Goal: Transaction & Acquisition: Download file/media

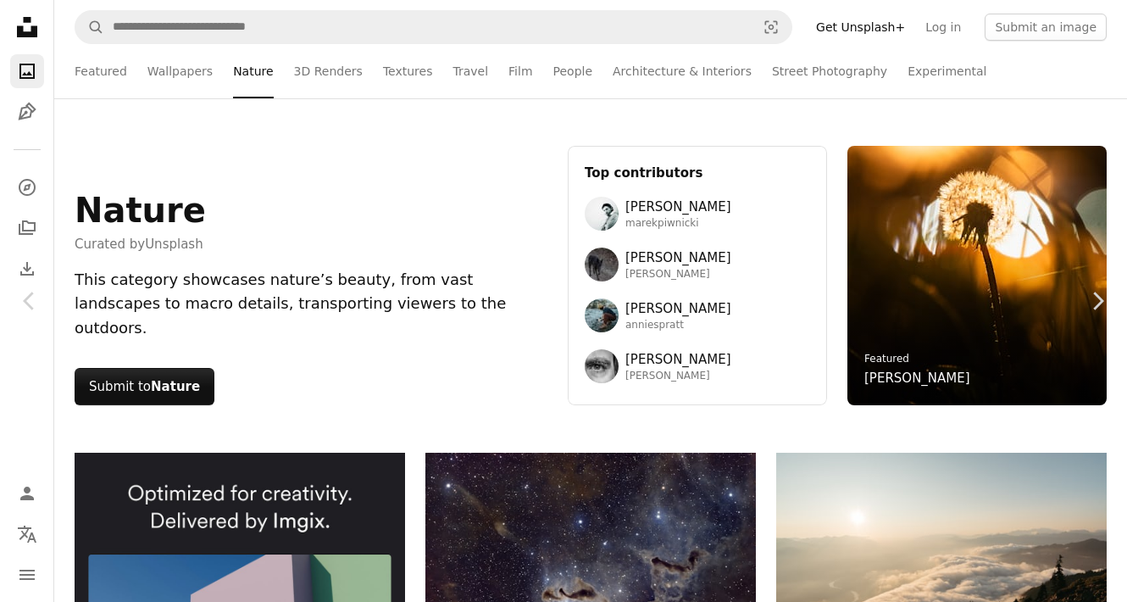
scroll to position [2203, 0]
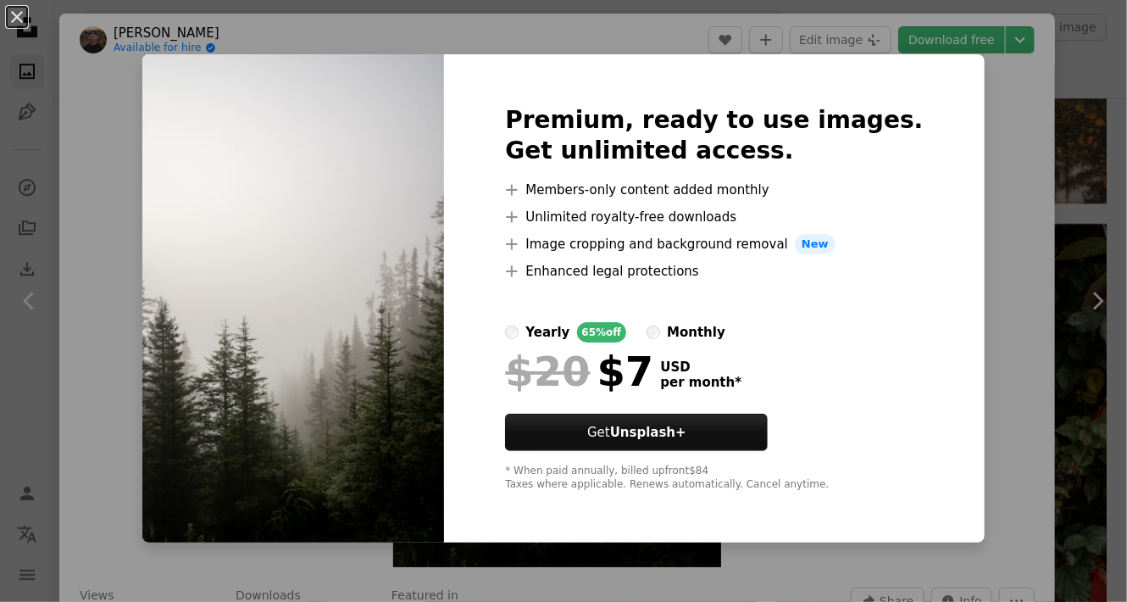
click at [1024, 251] on div "An X shape Premium, ready to use images. Get unlimited access. A plus sign Memb…" at bounding box center [563, 301] width 1127 height 602
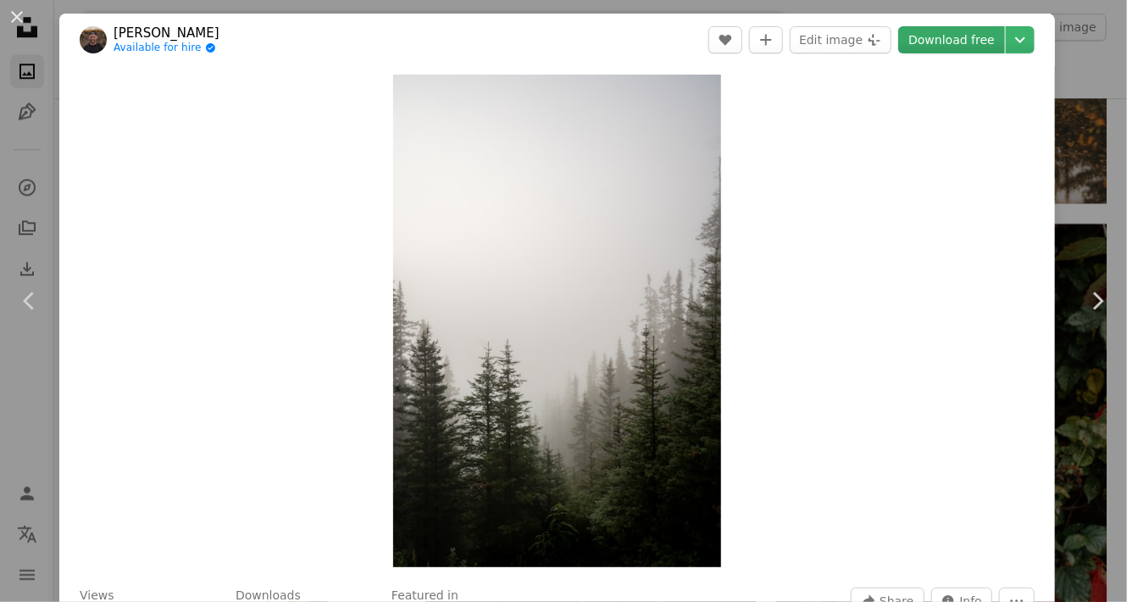
click at [972, 36] on link "Download free" at bounding box center [951, 39] width 107 height 27
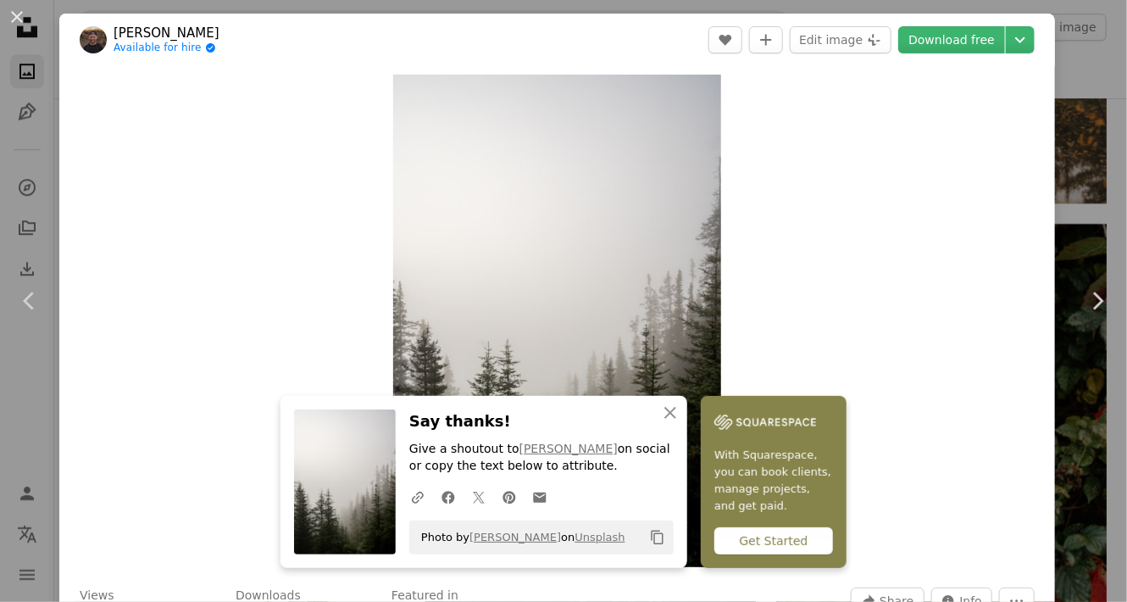
click at [652, 541] on icon "Copy content" at bounding box center [657, 537] width 15 height 15
click at [1061, 79] on div "An X shape Chevron left Chevron right [PERSON_NAME] Available for hire A checkm…" at bounding box center [563, 301] width 1127 height 602
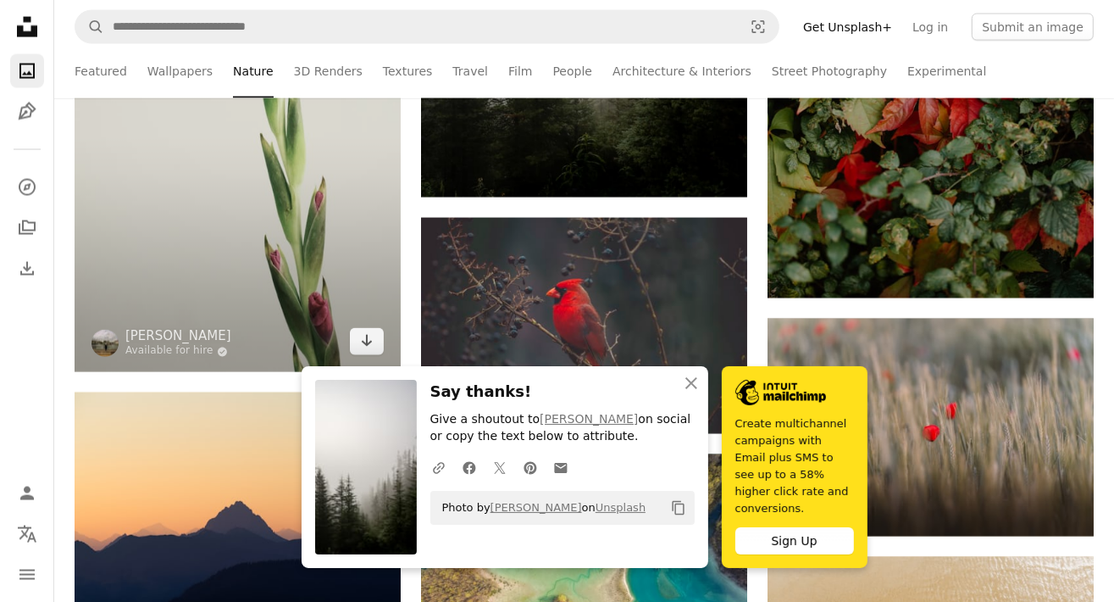
scroll to position [2542, 0]
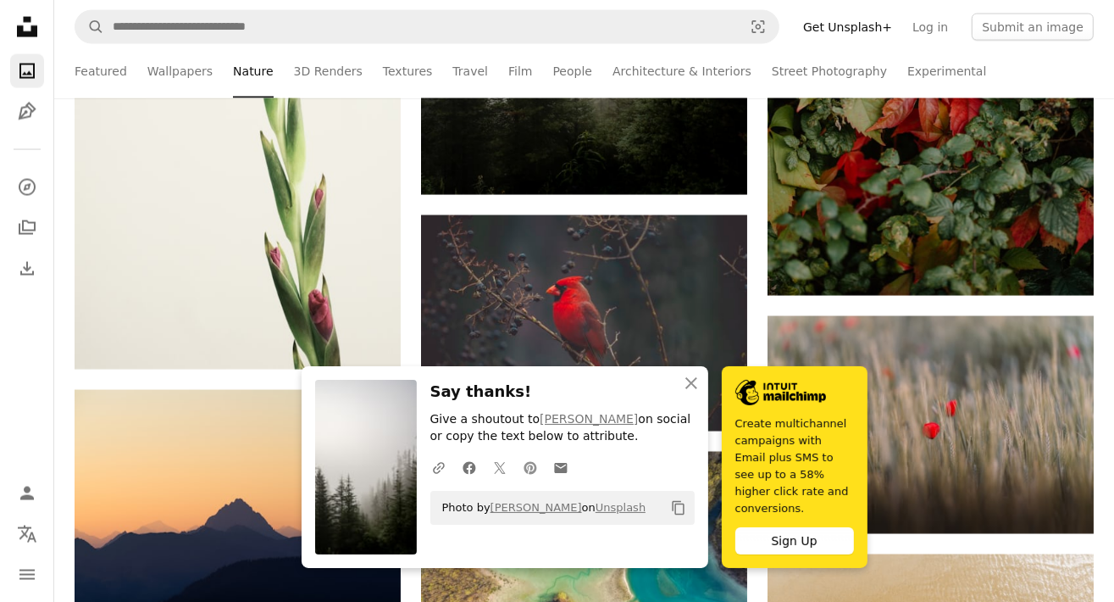
click at [524, 474] on icon at bounding box center [530, 467] width 13 height 13
click at [691, 393] on icon "An X shape" at bounding box center [691, 383] width 20 height 20
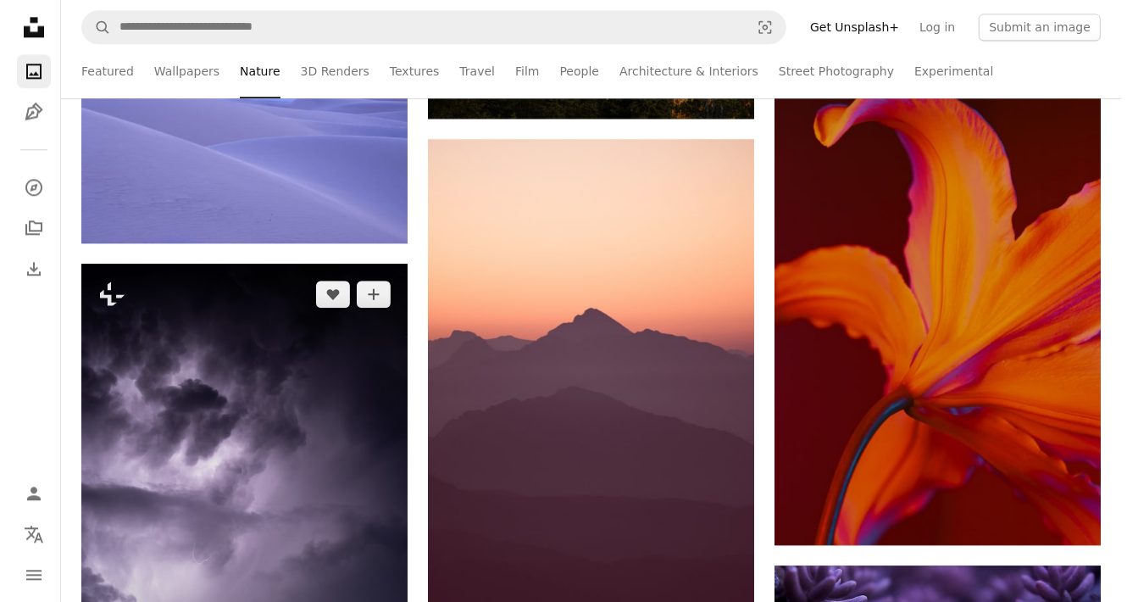
scroll to position [3813, 0]
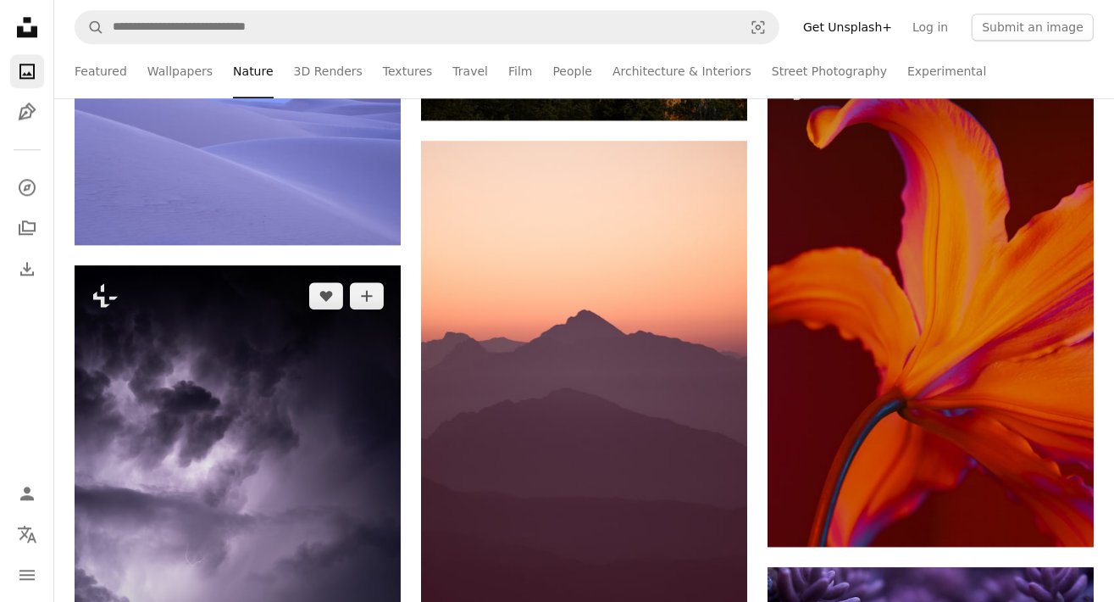
click at [236, 418] on img at bounding box center [238, 510] width 326 height 490
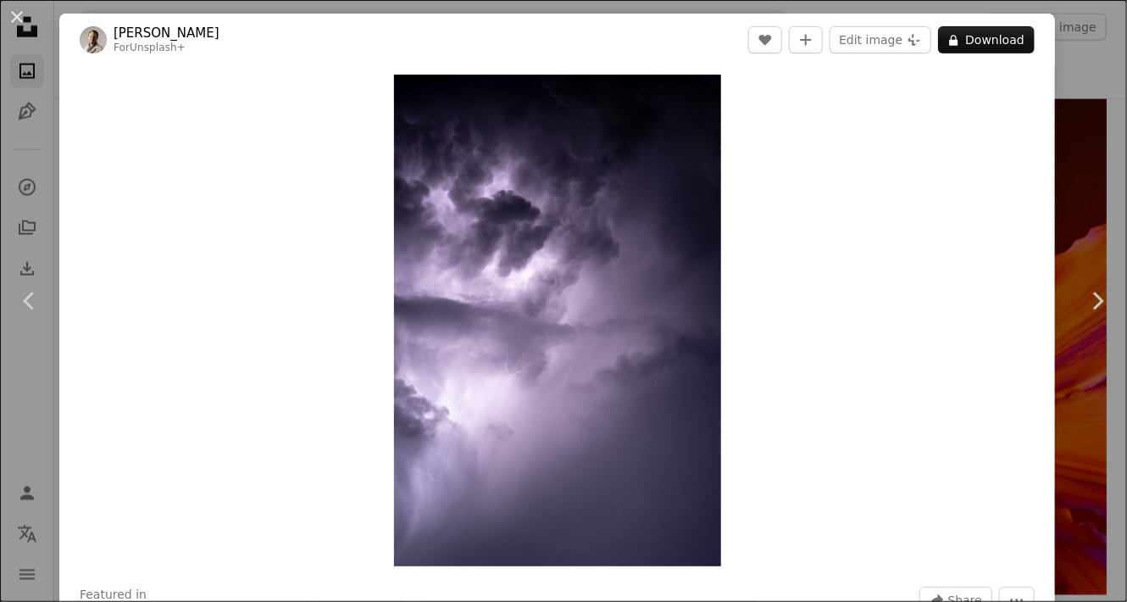
drag, startPoint x: 459, startPoint y: 307, endPoint x: 258, endPoint y: 311, distance: 201.7
click at [258, 311] on div "Zoom in" at bounding box center [557, 320] width 996 height 508
click at [1059, 80] on div "An X shape Chevron left Chevron right [PERSON_NAME] For Unsplash+ A heart A plu…" at bounding box center [563, 301] width 1127 height 602
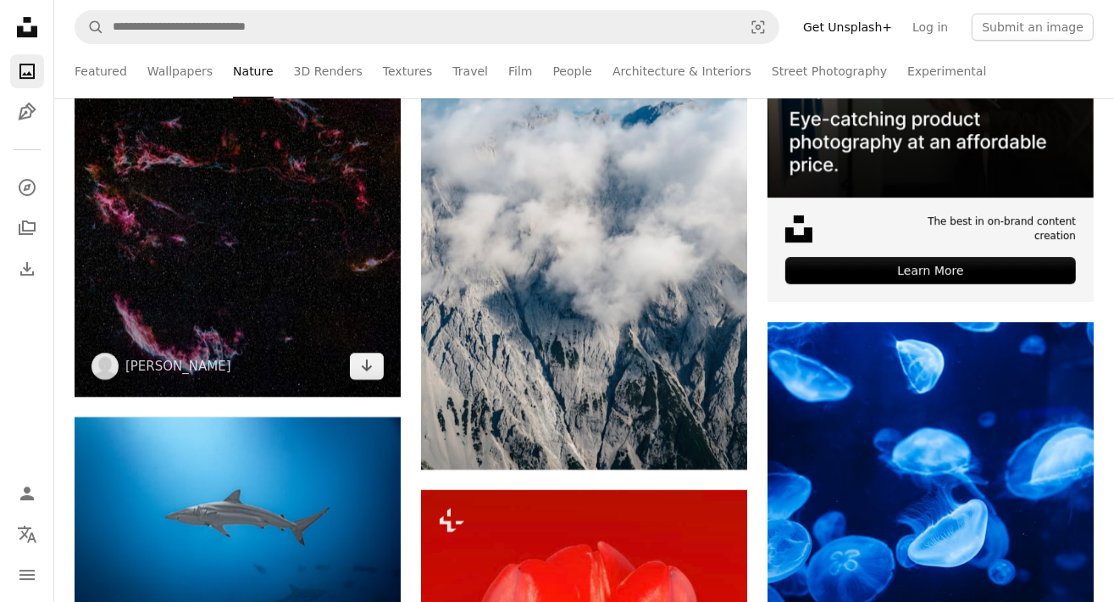
scroll to position [5000, 0]
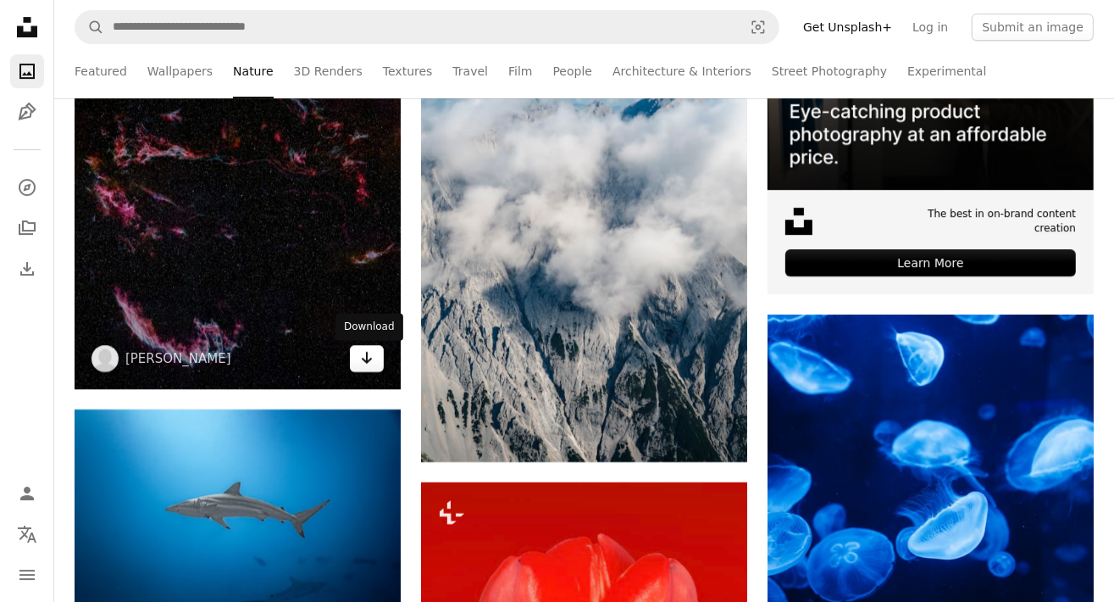
click at [361, 353] on icon "Arrow pointing down" at bounding box center [367, 357] width 14 height 20
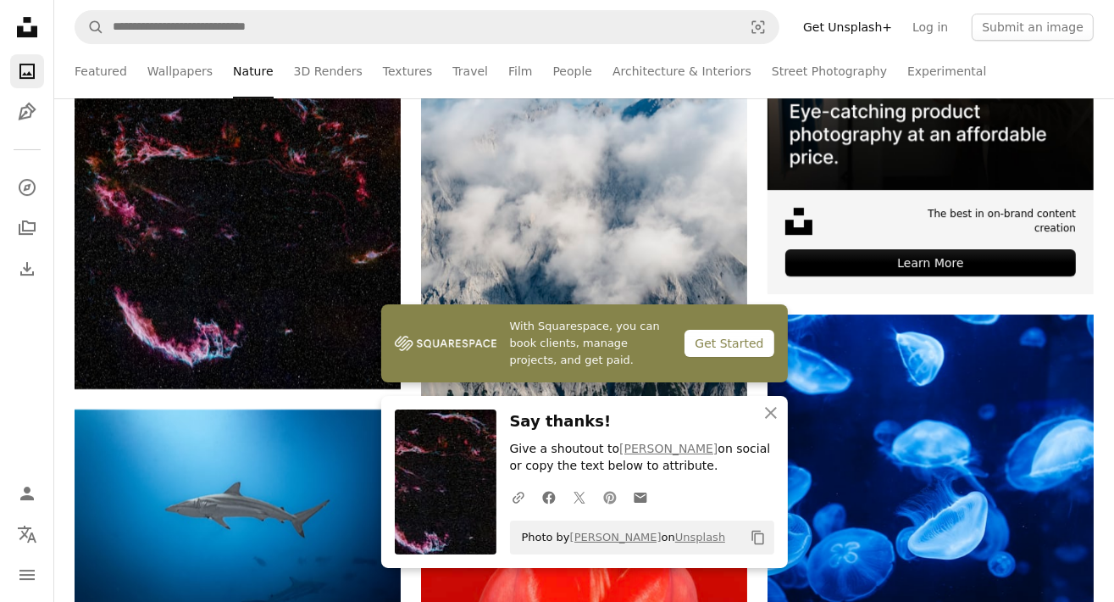
click at [608, 507] on link "Pinterest icon" at bounding box center [610, 497] width 31 height 34
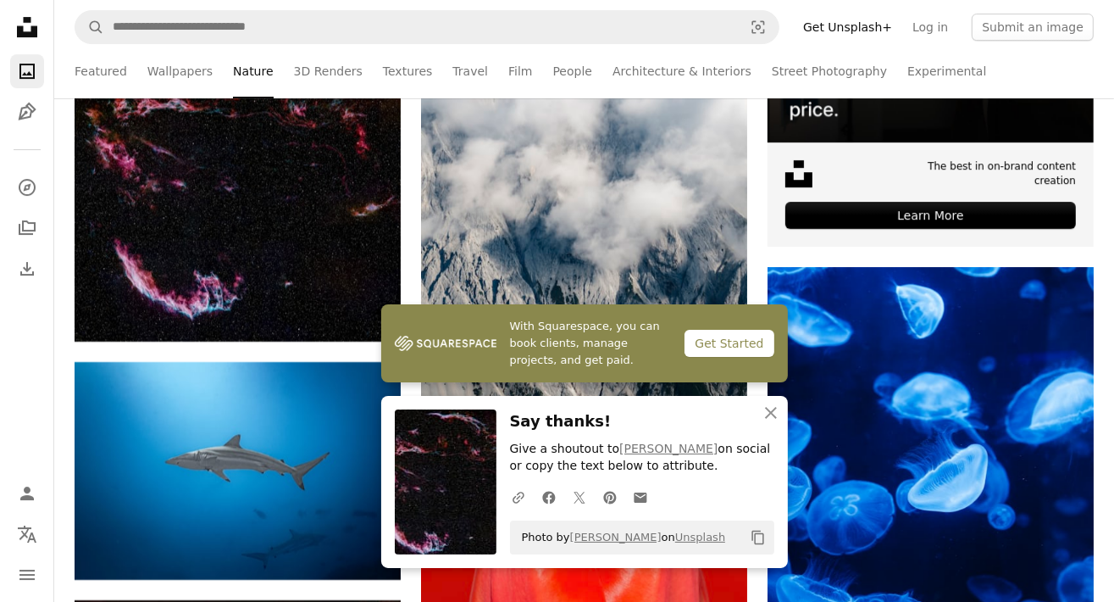
scroll to position [5084, 0]
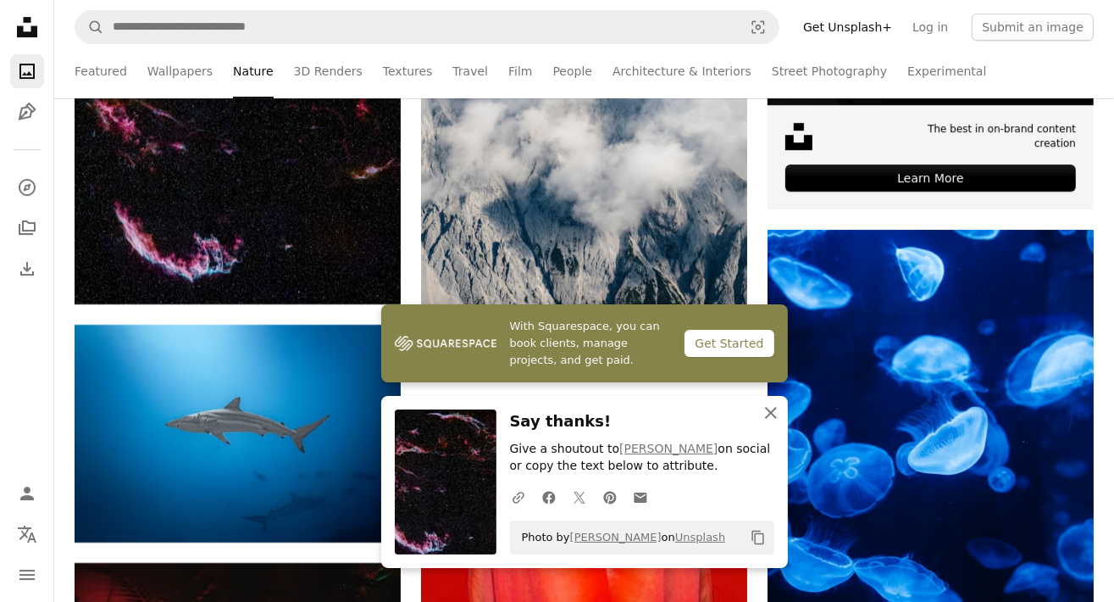
click at [771, 419] on icon "An X shape" at bounding box center [771, 413] width 20 height 20
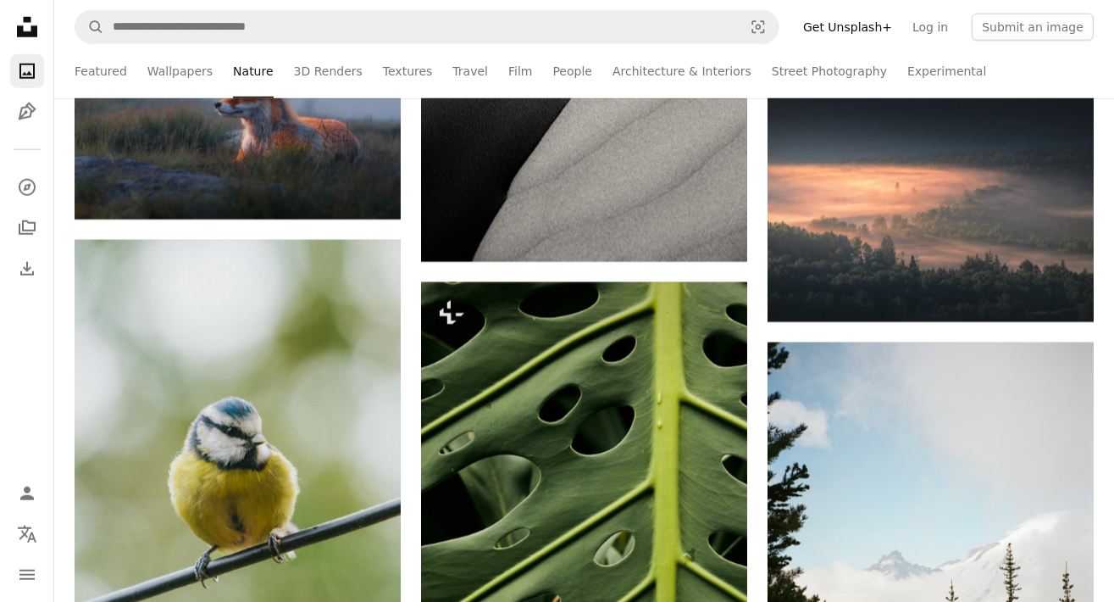
scroll to position [12457, 0]
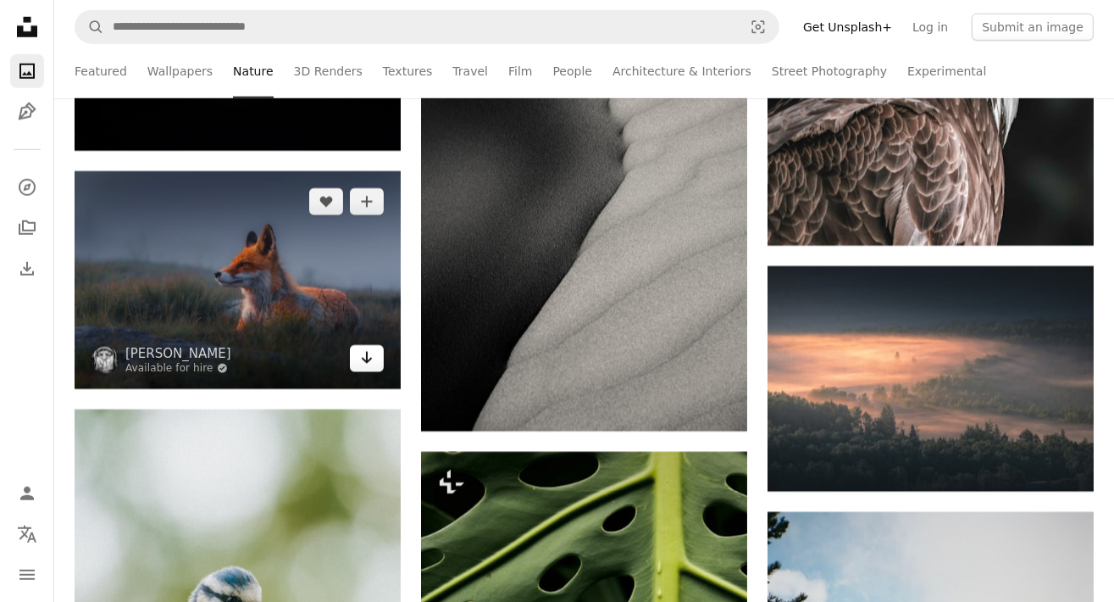
click at [365, 360] on icon "Arrow pointing down" at bounding box center [367, 357] width 14 height 20
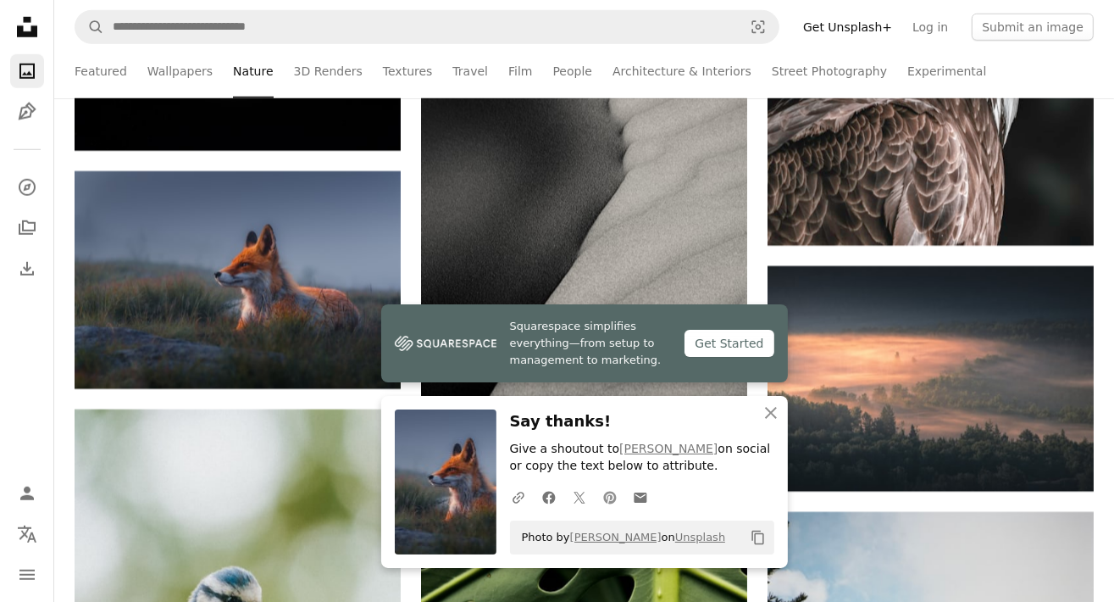
click at [612, 498] on icon "Pinterest icon" at bounding box center [609, 497] width 15 height 15
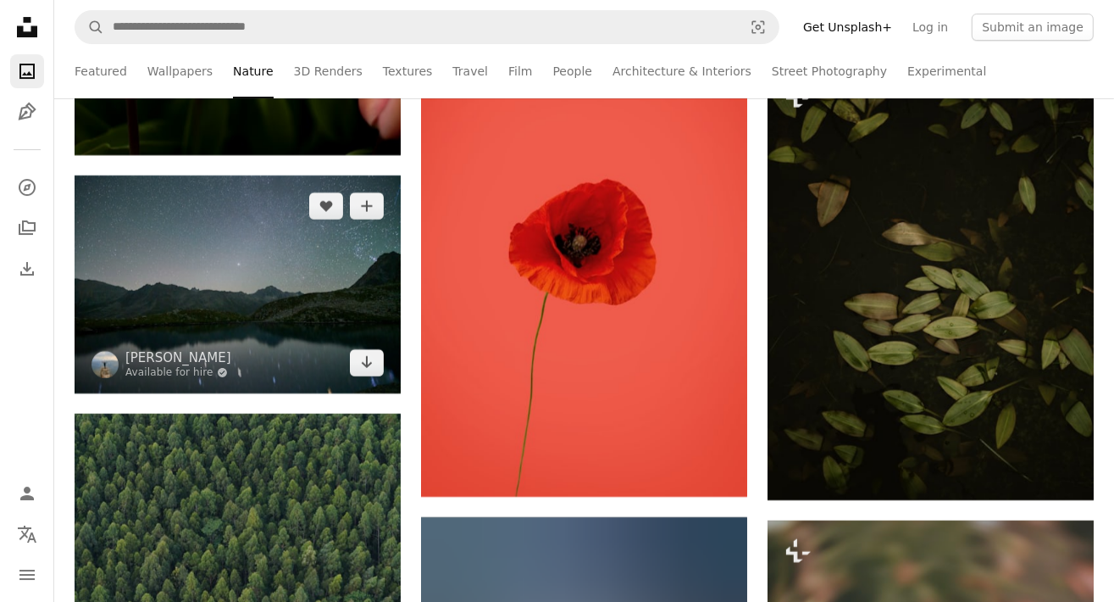
scroll to position [16439, 0]
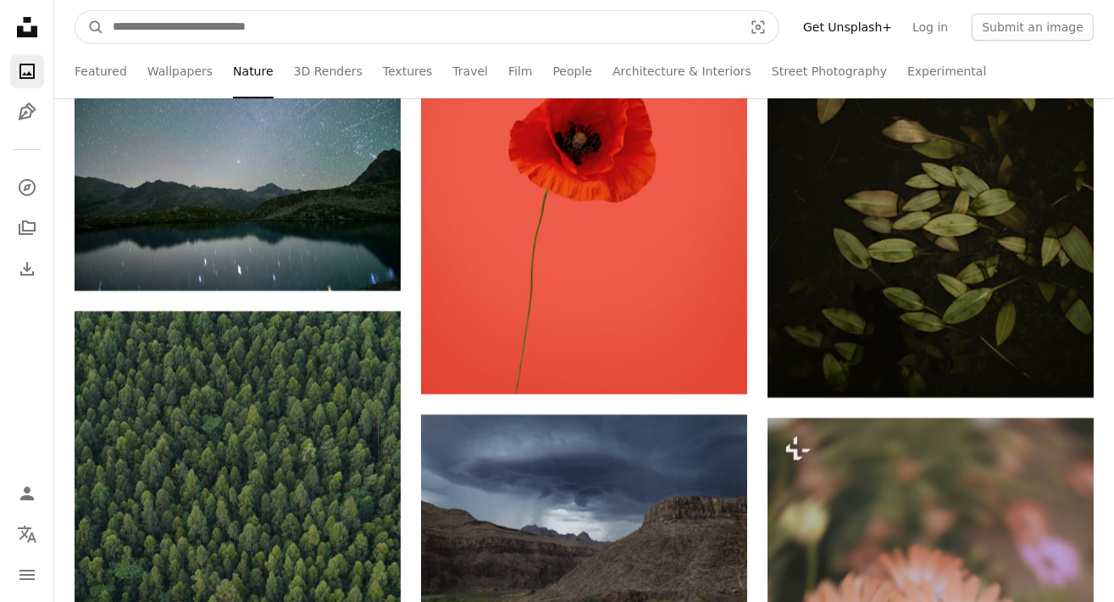
click at [236, 31] on input "Find visuals sitewide" at bounding box center [421, 27] width 634 height 32
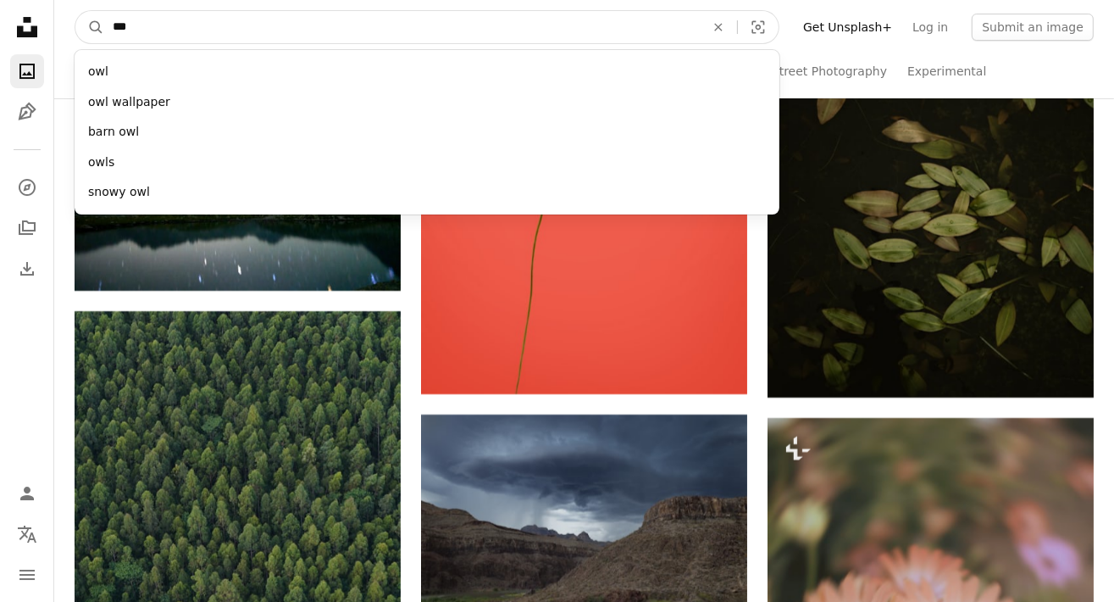
type input "***"
click at [75, 11] on button "A magnifying glass" at bounding box center [89, 27] width 29 height 32
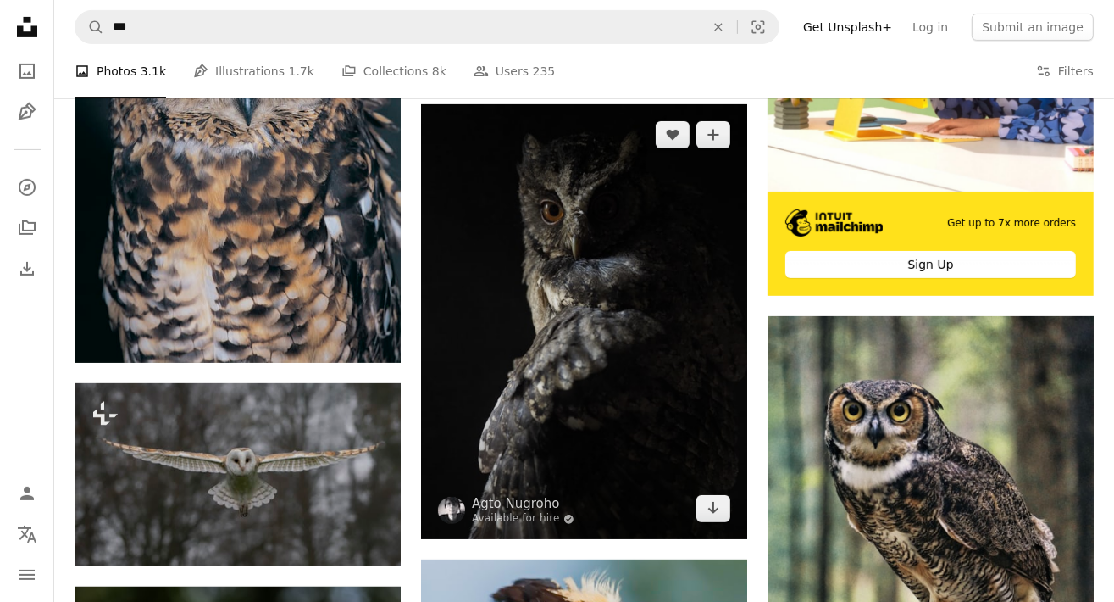
scroll to position [593, 0]
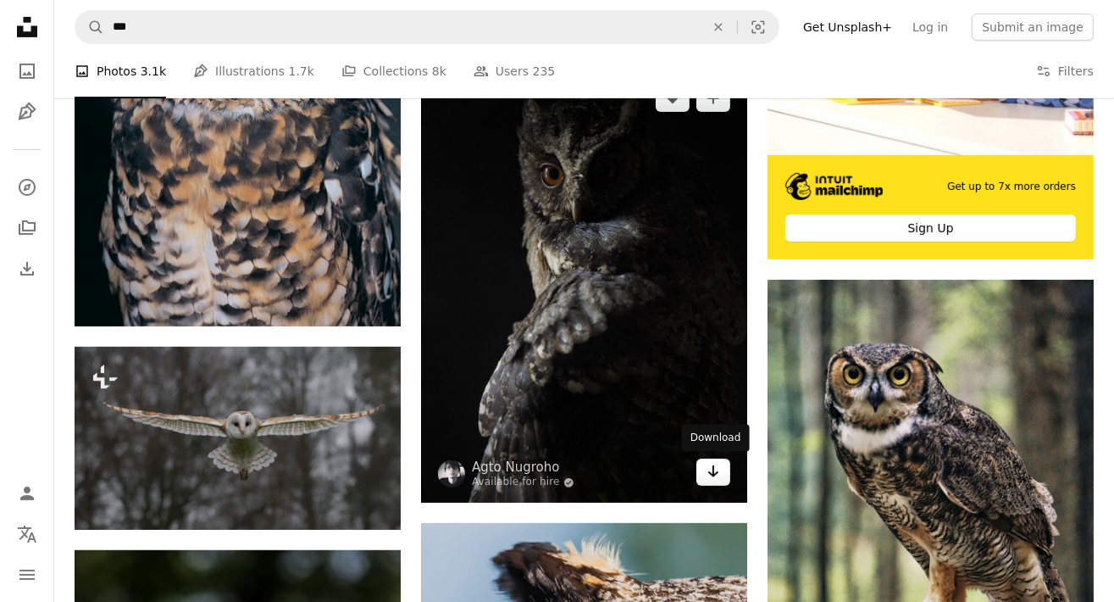
click at [717, 470] on icon "Arrow pointing down" at bounding box center [714, 471] width 14 height 20
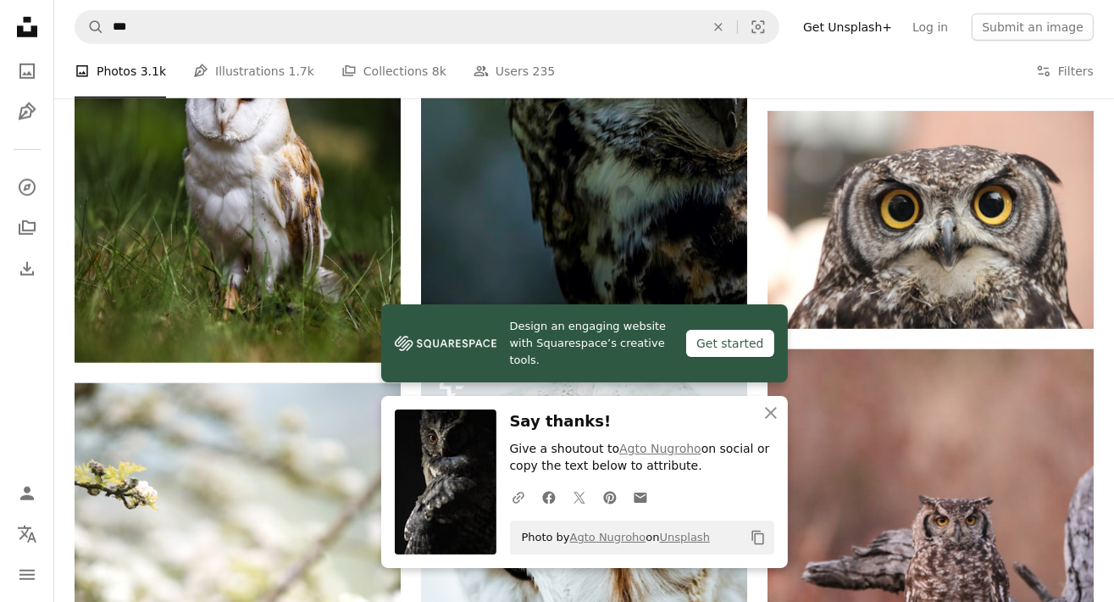
scroll to position [1356, 0]
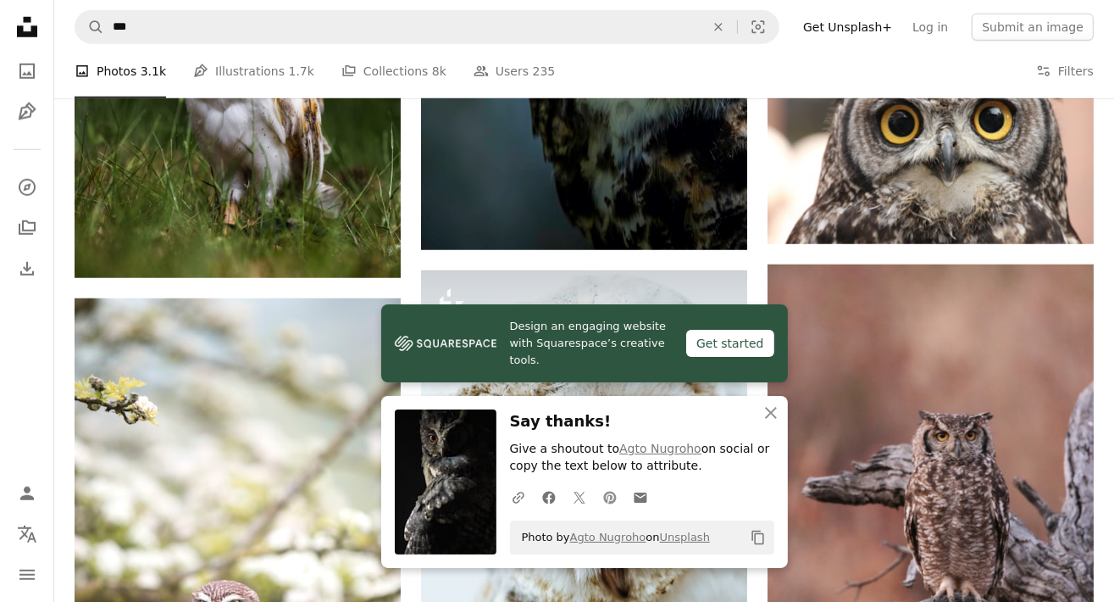
click at [616, 496] on link "Pinterest icon" at bounding box center [610, 497] width 31 height 34
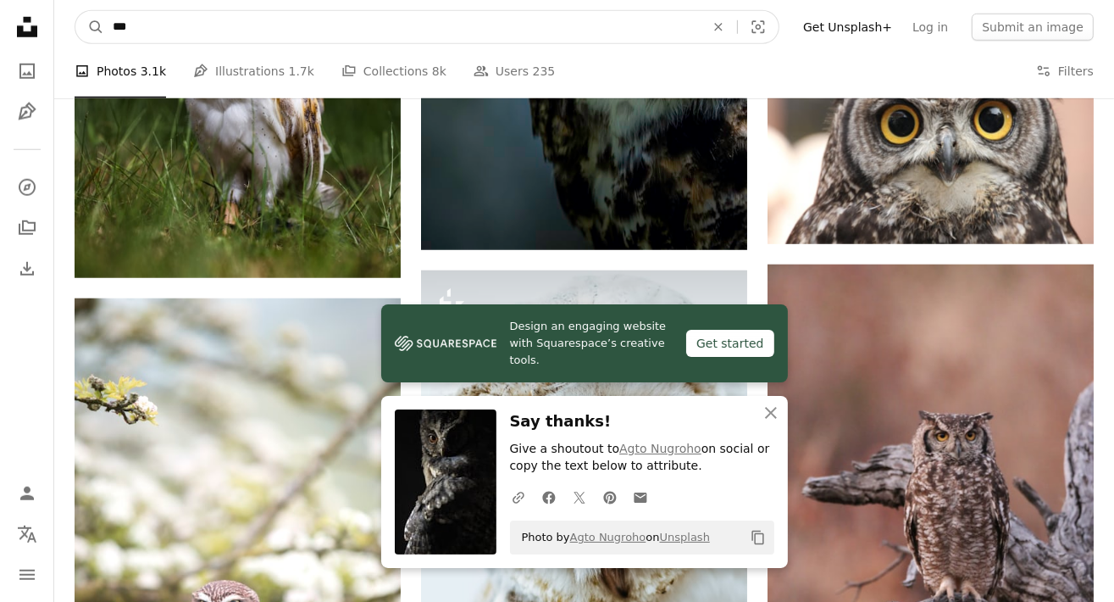
drag, startPoint x: 53, startPoint y: 34, endPoint x: -19, endPoint y: 25, distance: 73.4
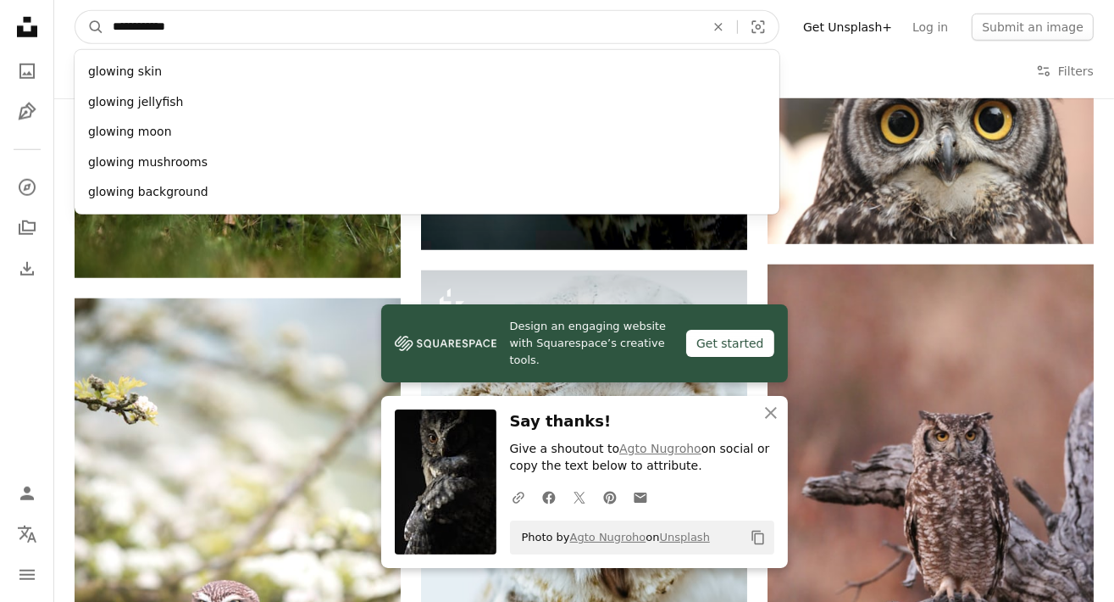
type input "**********"
click at [75, 11] on button "A magnifying glass" at bounding box center [89, 27] width 29 height 32
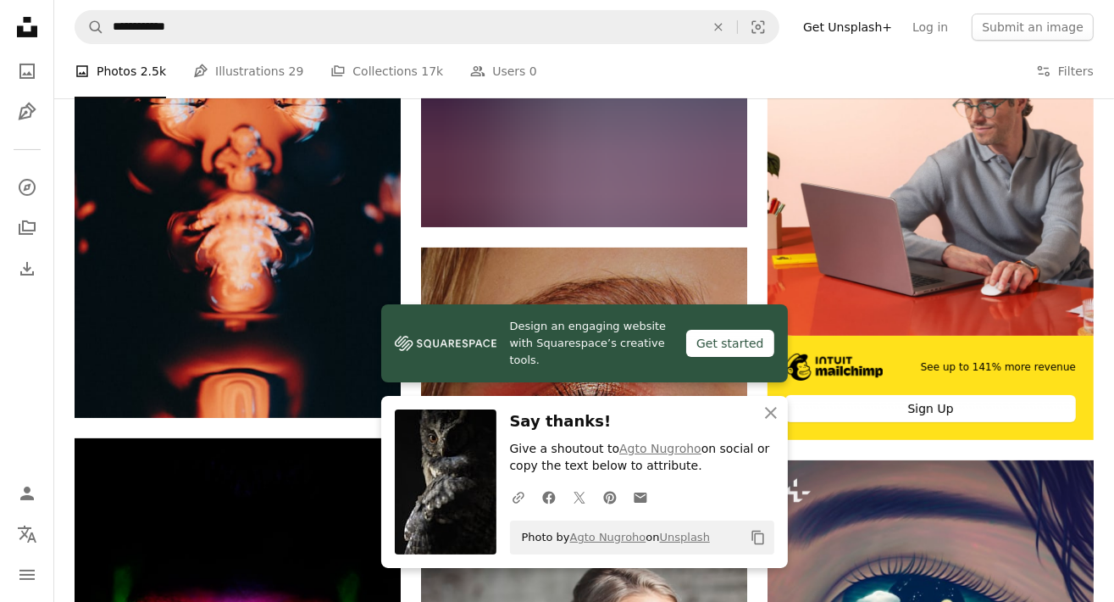
scroll to position [424, 0]
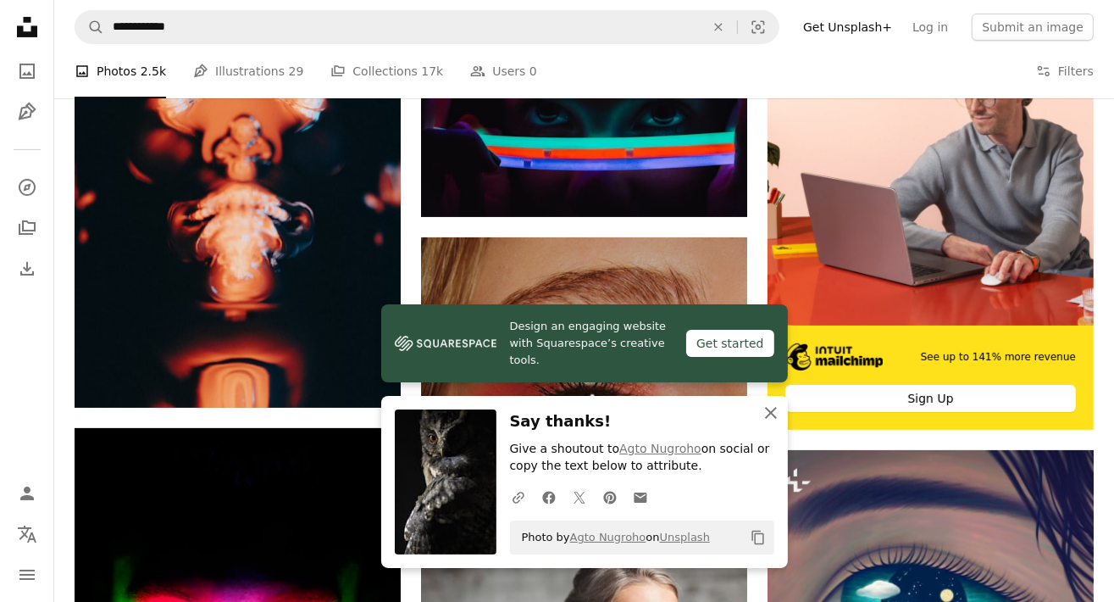
click at [772, 419] on icon "An X shape" at bounding box center [771, 413] width 20 height 20
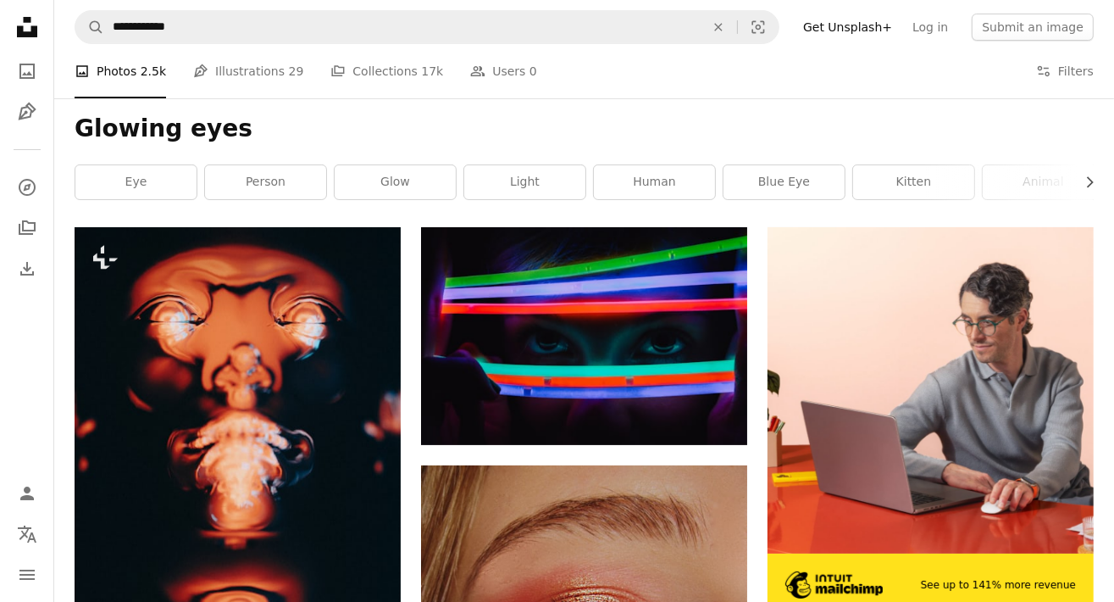
scroll to position [0, 0]
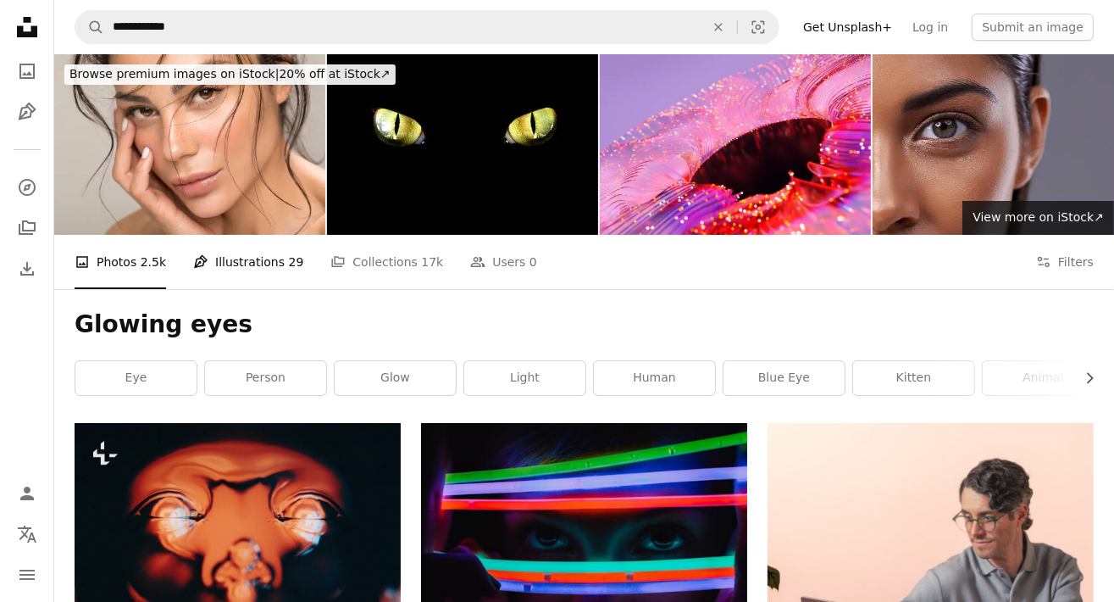
click at [240, 271] on link "Pen Tool Illustrations 29" at bounding box center [248, 262] width 110 height 54
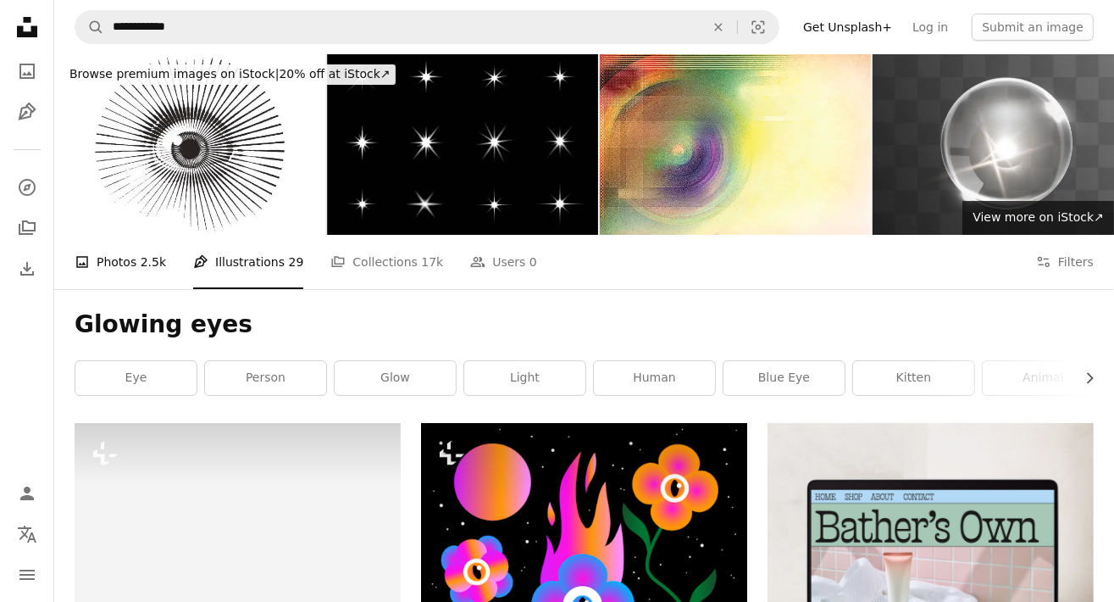
click at [124, 265] on link "A photo Photos 2.5k" at bounding box center [121, 262] width 92 height 54
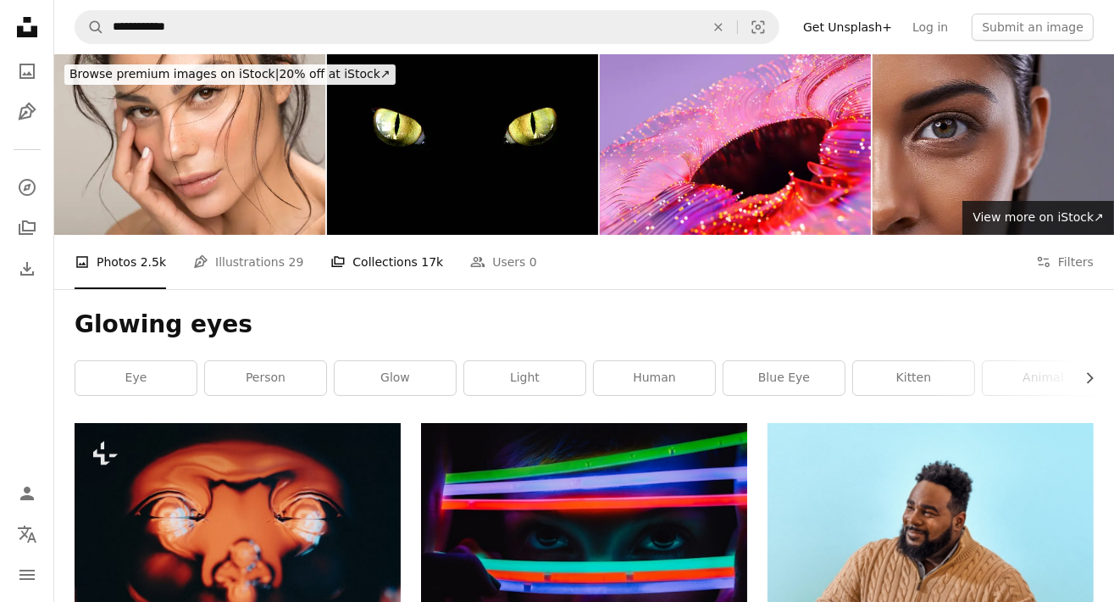
click at [394, 265] on link "A stack of folders Collections 17k" at bounding box center [386, 262] width 113 height 54
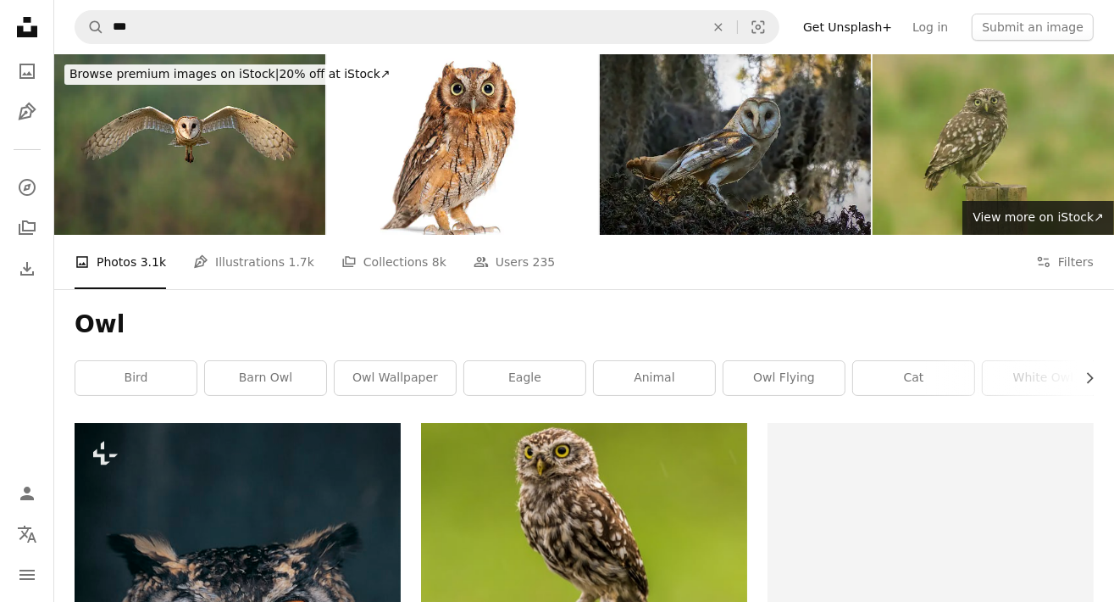
scroll to position [1356, 0]
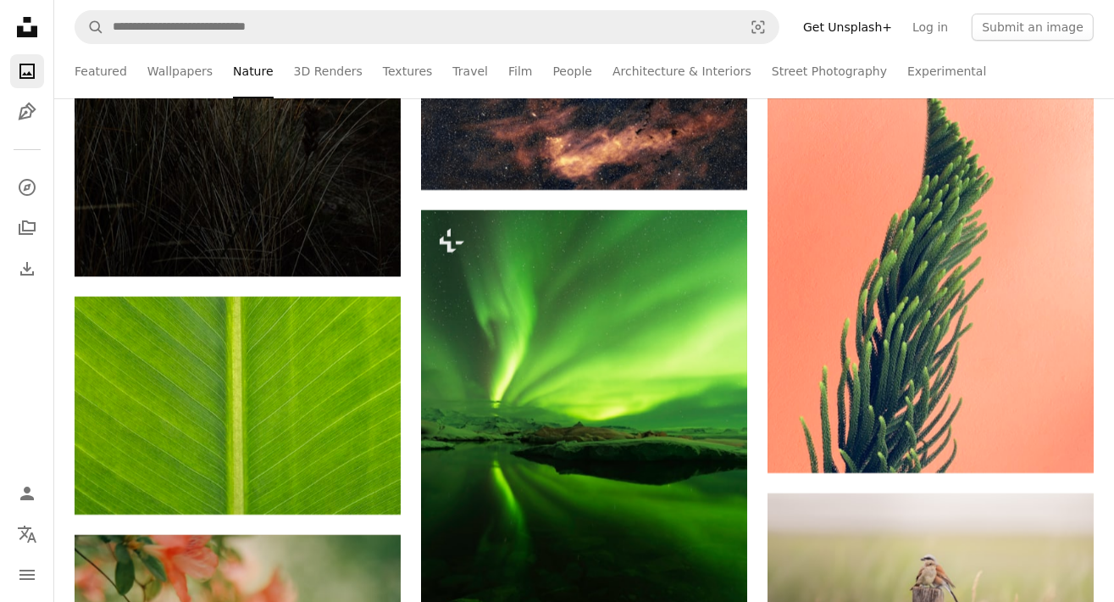
scroll to position [27964, 0]
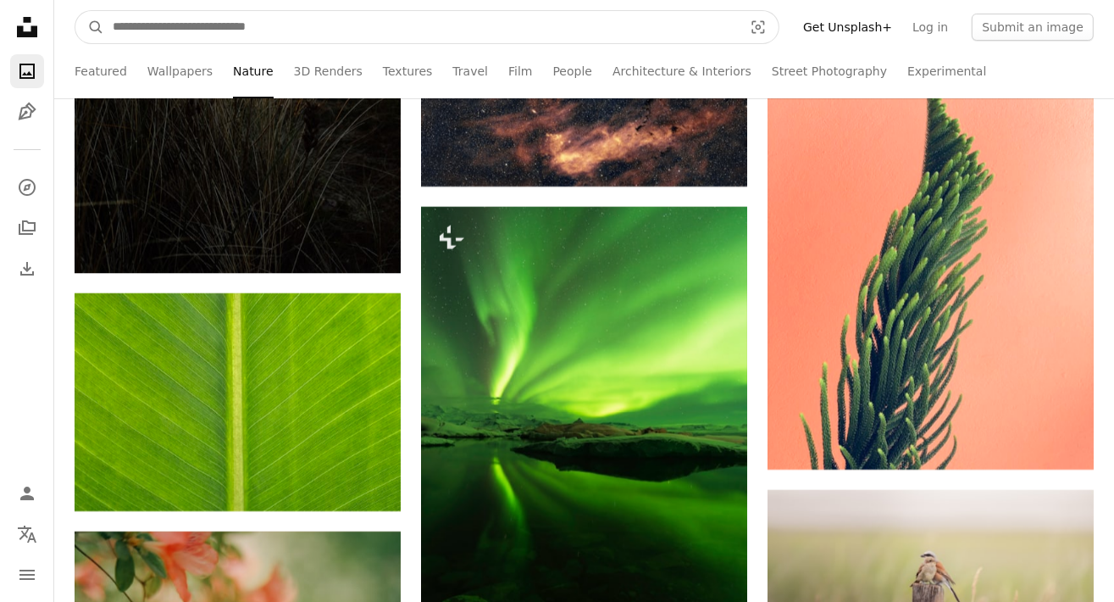
click at [207, 22] on input "Find visuals sitewide" at bounding box center [421, 27] width 634 height 32
type input "**********"
click at [75, 11] on button "A magnifying glass" at bounding box center [89, 27] width 29 height 32
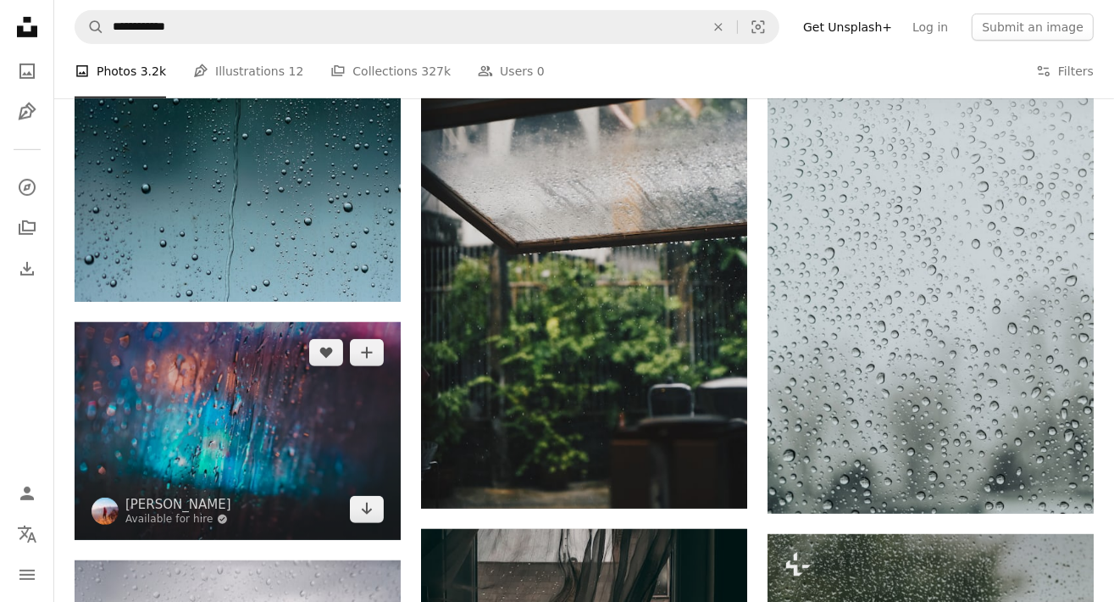
scroll to position [847, 0]
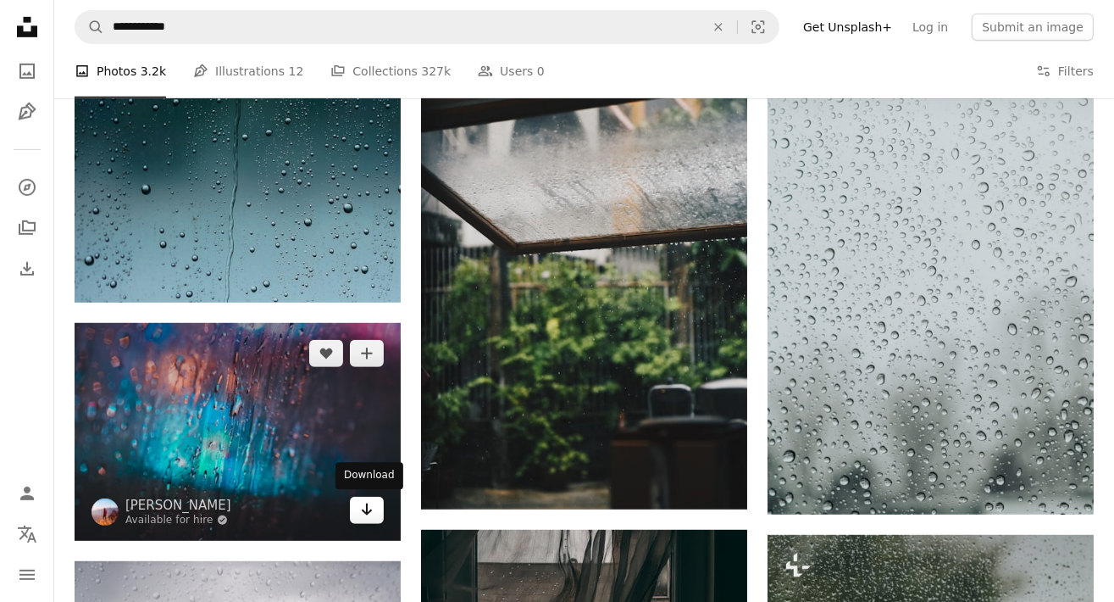
click at [358, 514] on link "Arrow pointing down" at bounding box center [367, 510] width 34 height 27
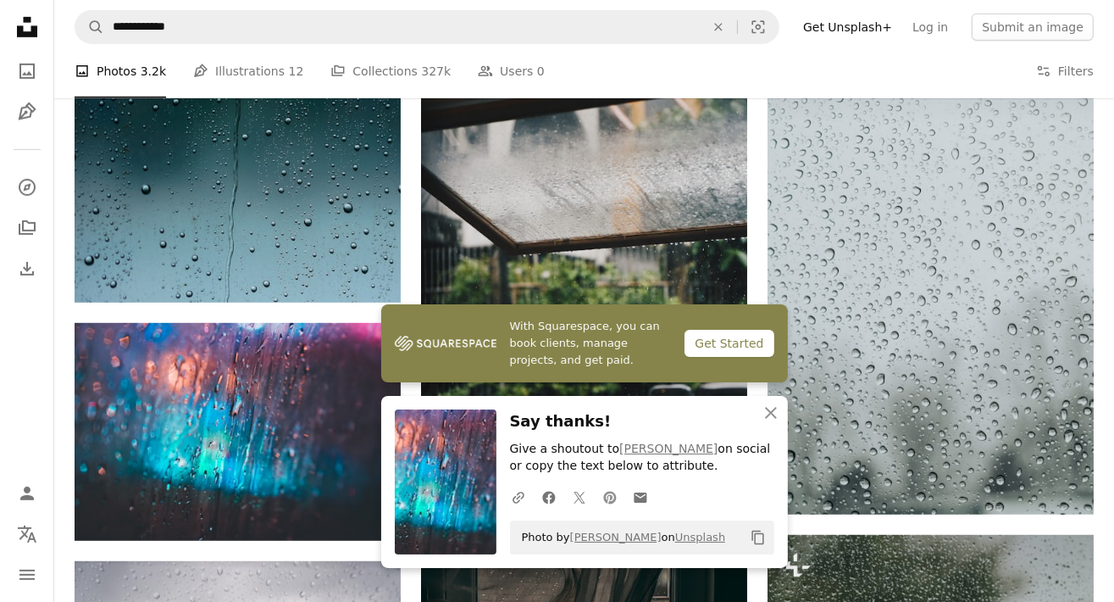
click at [608, 503] on icon at bounding box center [609, 497] width 13 height 13
click at [771, 416] on icon "An X shape" at bounding box center [771, 413] width 20 height 20
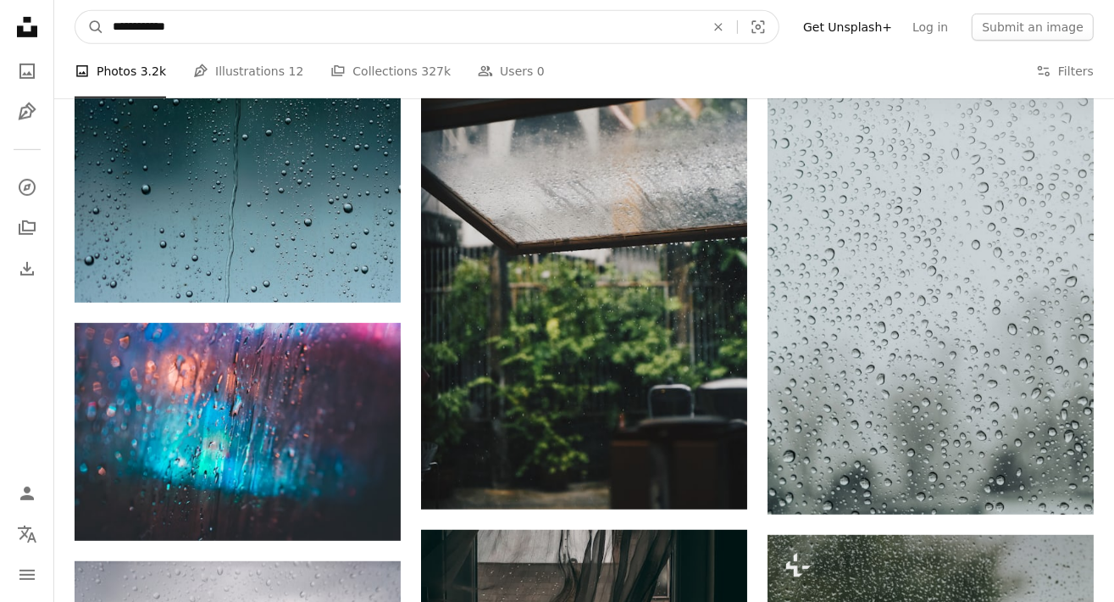
drag, startPoint x: 202, startPoint y: 32, endPoint x: -114, endPoint y: 19, distance: 315.5
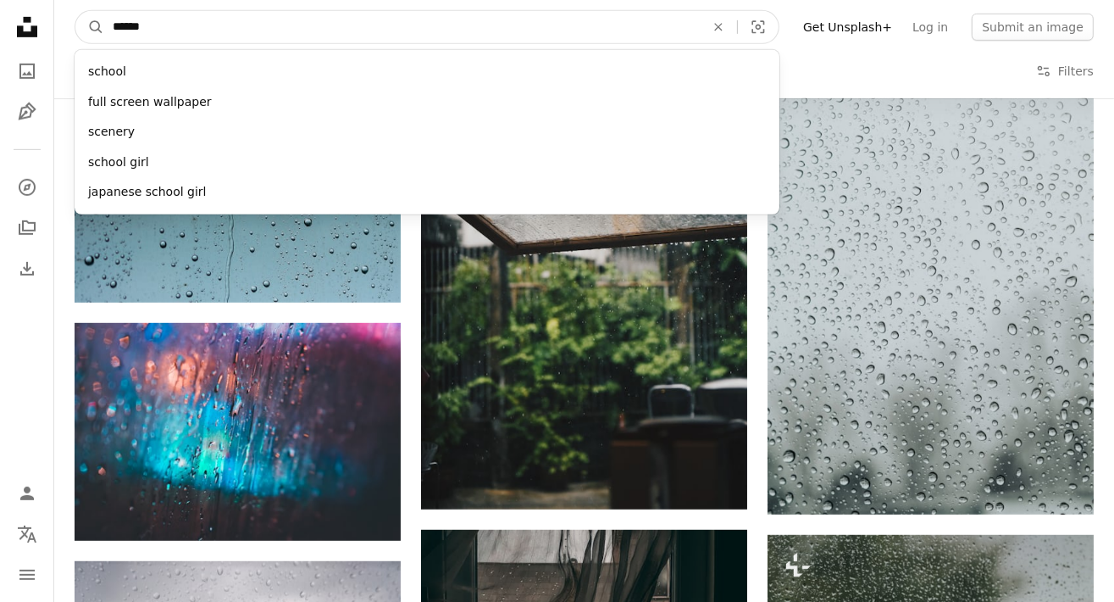
type input "******"
click at [75, 11] on button "A magnifying glass" at bounding box center [89, 27] width 29 height 32
